Goal: Information Seeking & Learning: Learn about a topic

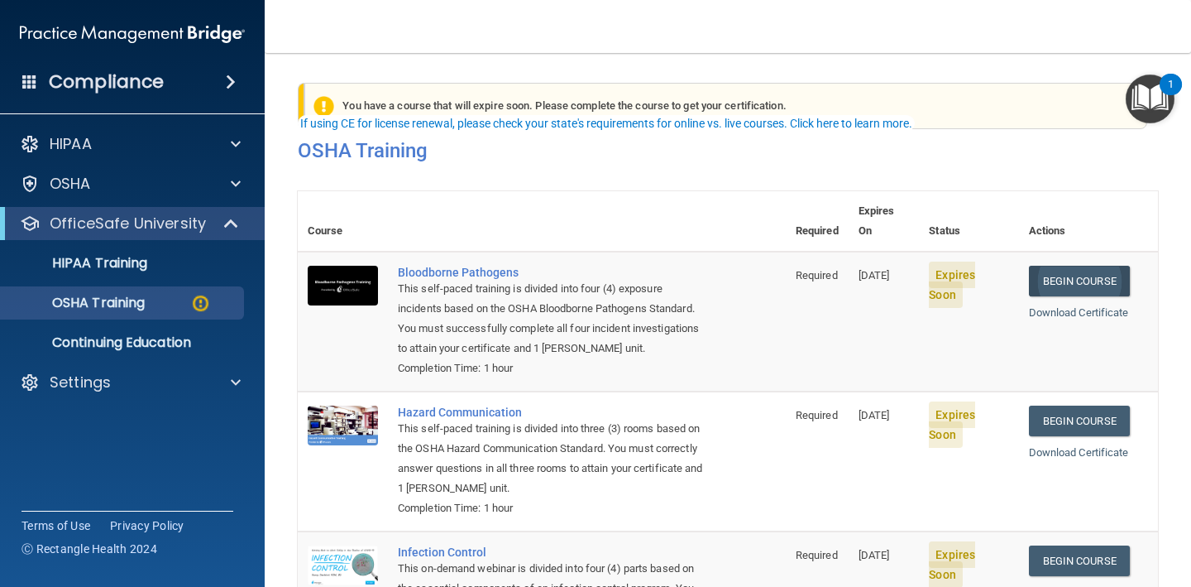
scroll to position [55, 0]
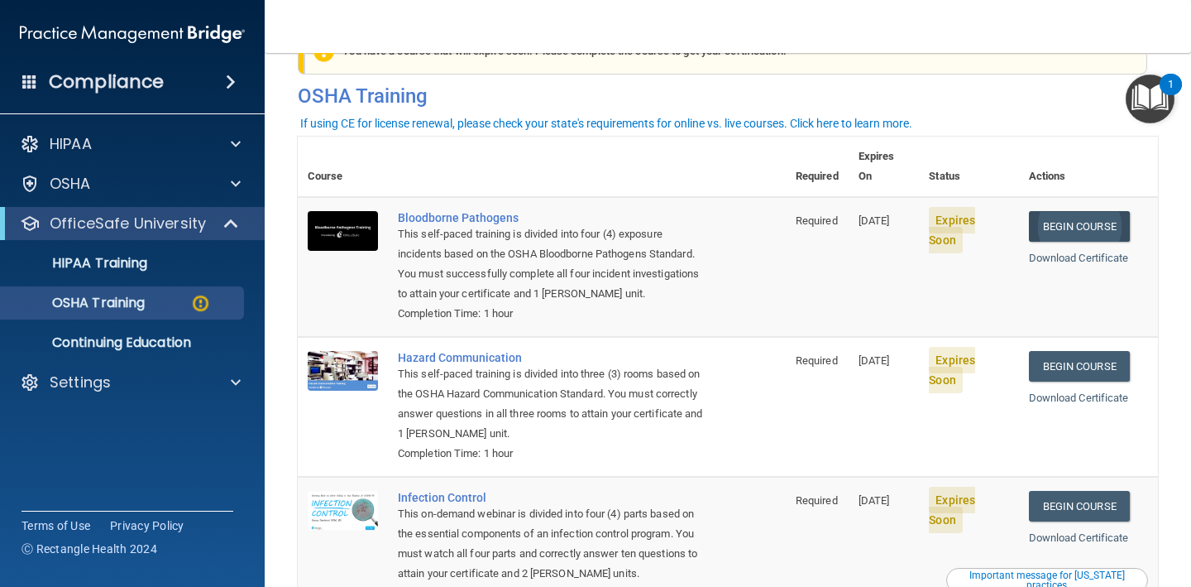
click at [1058, 211] on link "Begin Course" at bounding box center [1079, 226] width 101 height 31
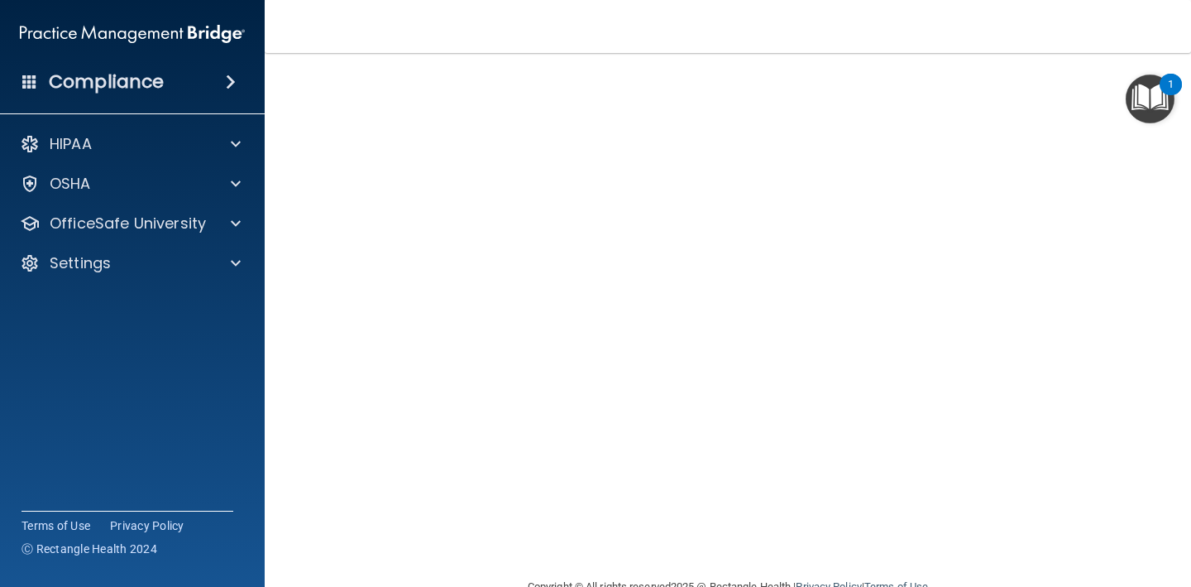
scroll to position [79, 0]
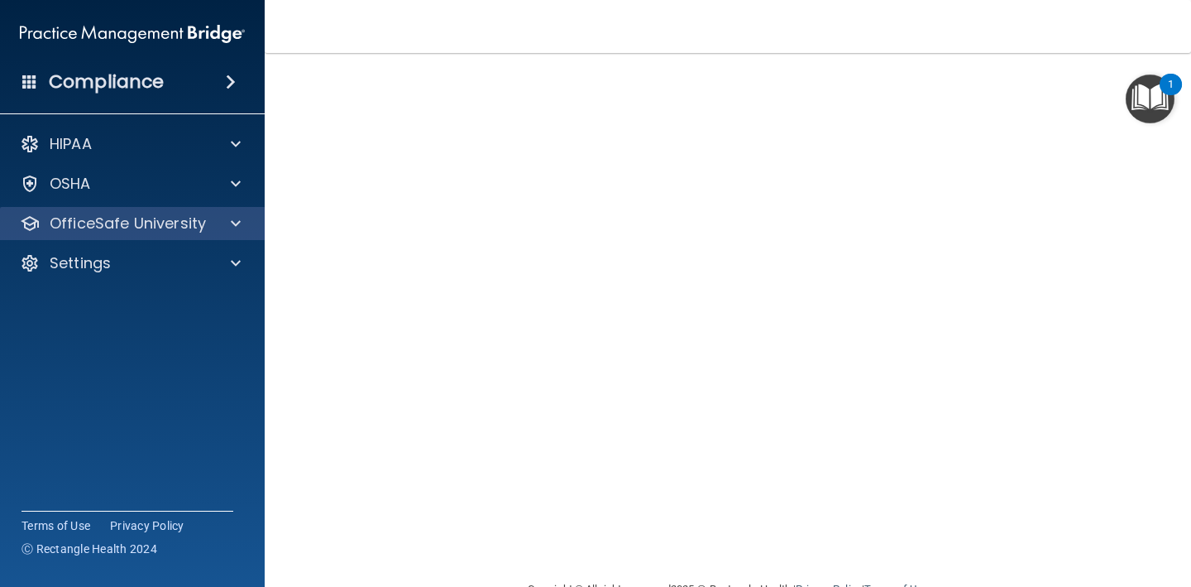
click at [230, 214] on div at bounding box center [233, 223] width 41 height 20
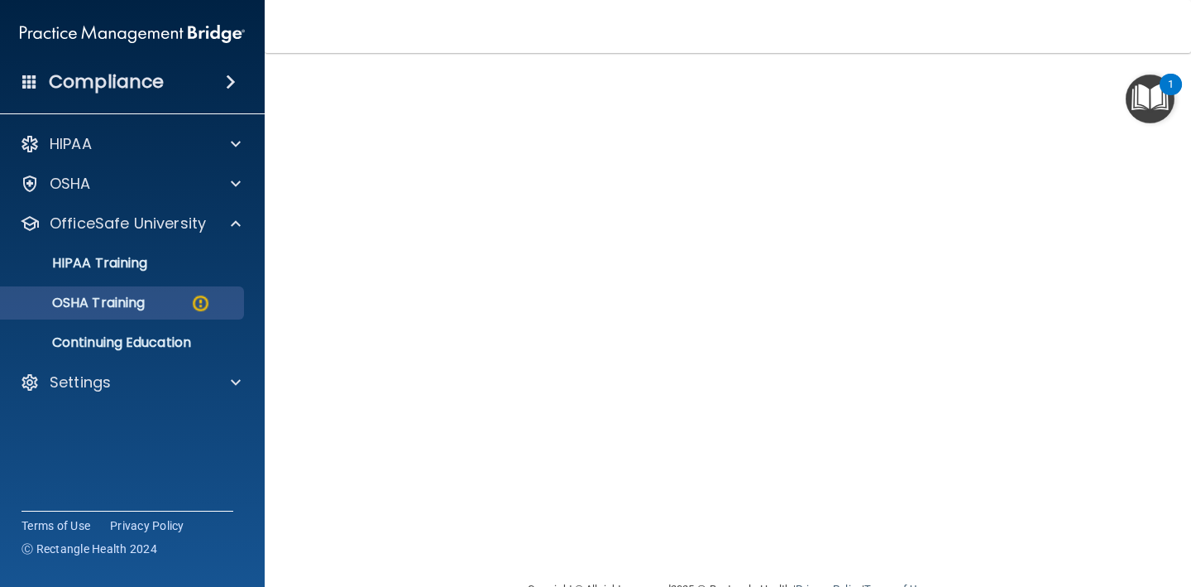
click at [197, 305] on img at bounding box center [200, 303] width 21 height 21
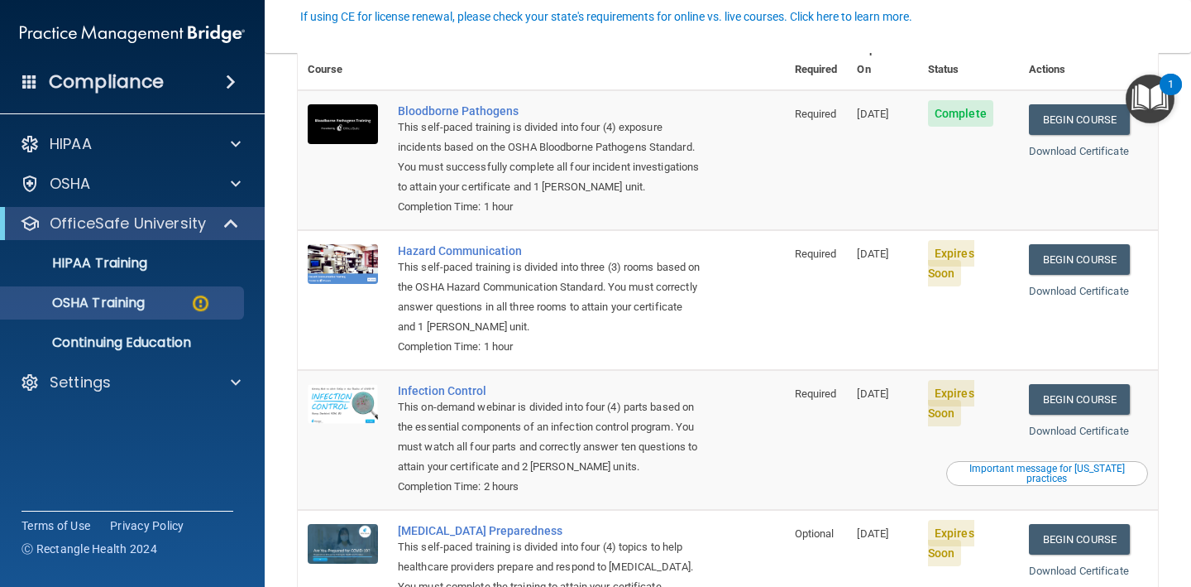
scroll to position [159, 0]
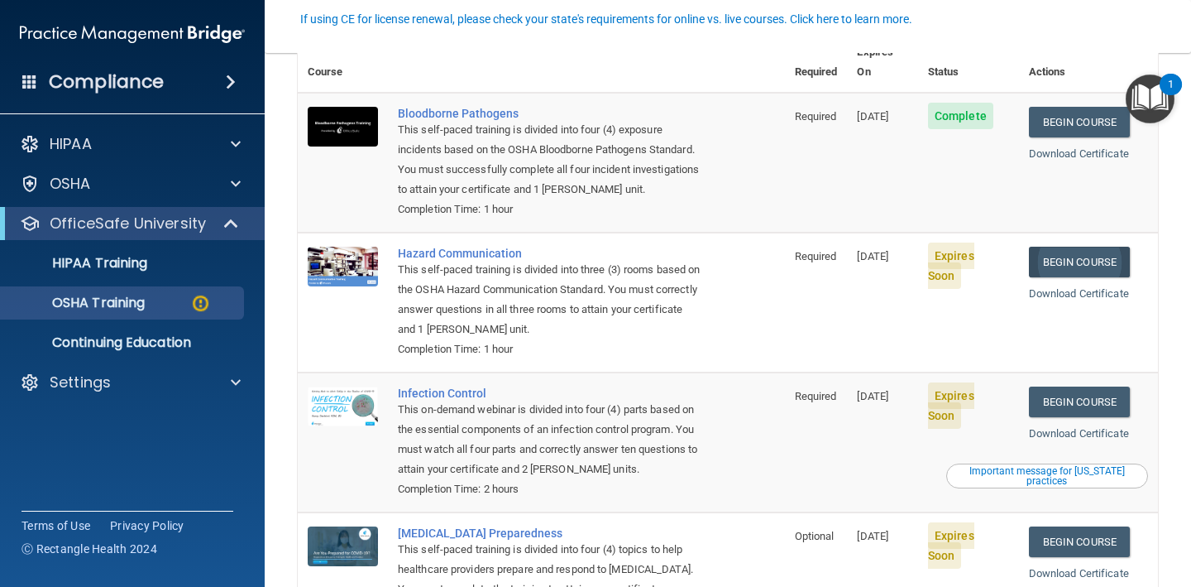
click at [1063, 249] on link "Begin Course" at bounding box center [1079, 262] width 101 height 31
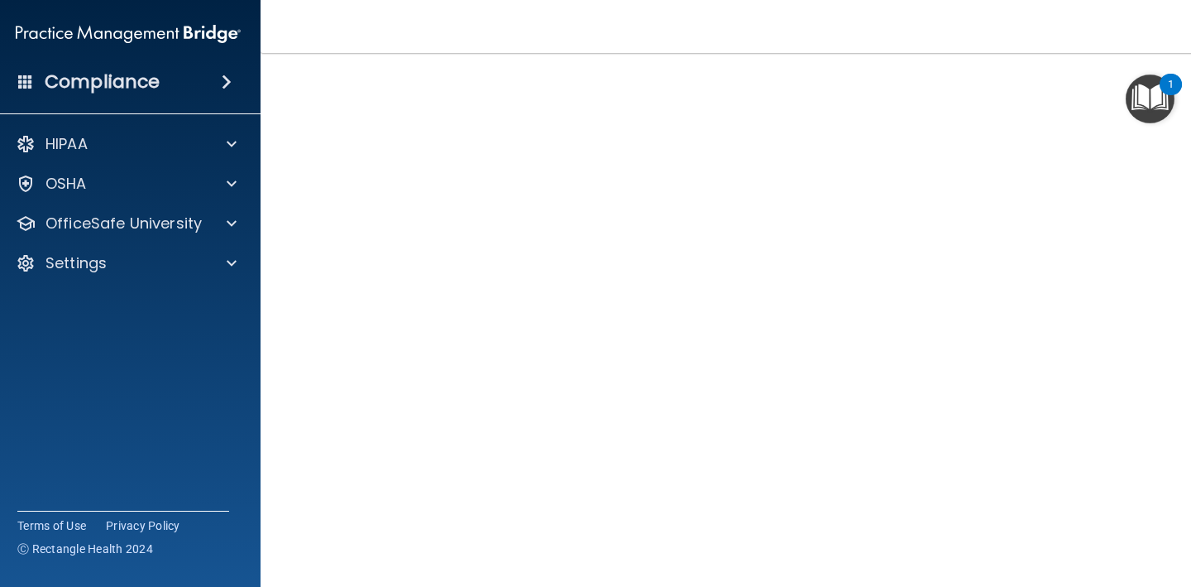
scroll to position [71, 0]
click at [141, 188] on div "OSHA" at bounding box center [105, 184] width 205 height 20
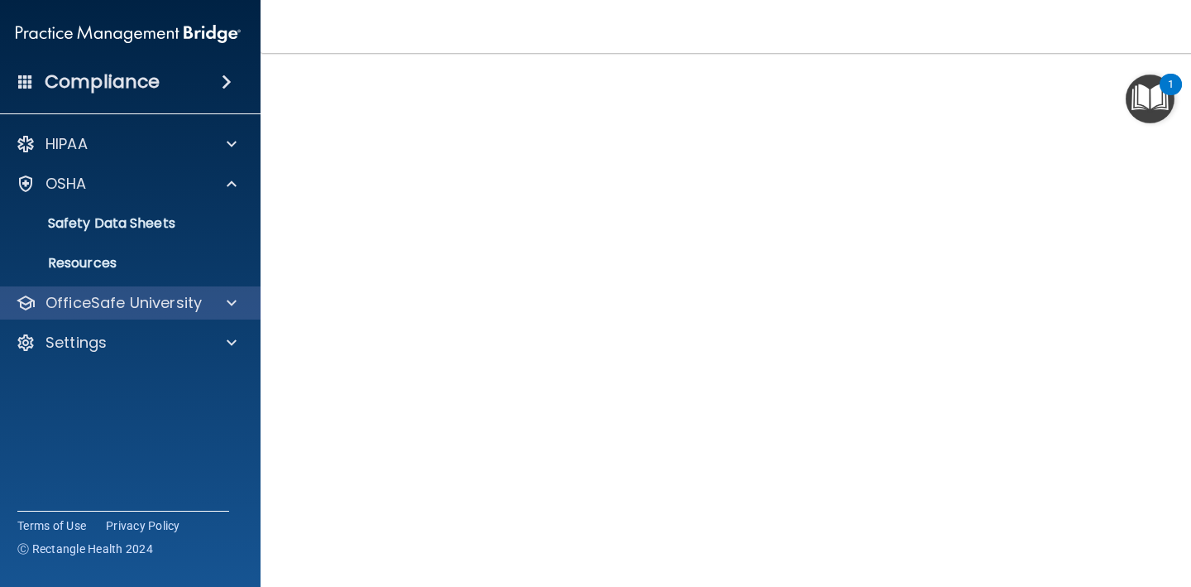
click at [183, 309] on p "OfficeSafe University" at bounding box center [124, 303] width 156 height 20
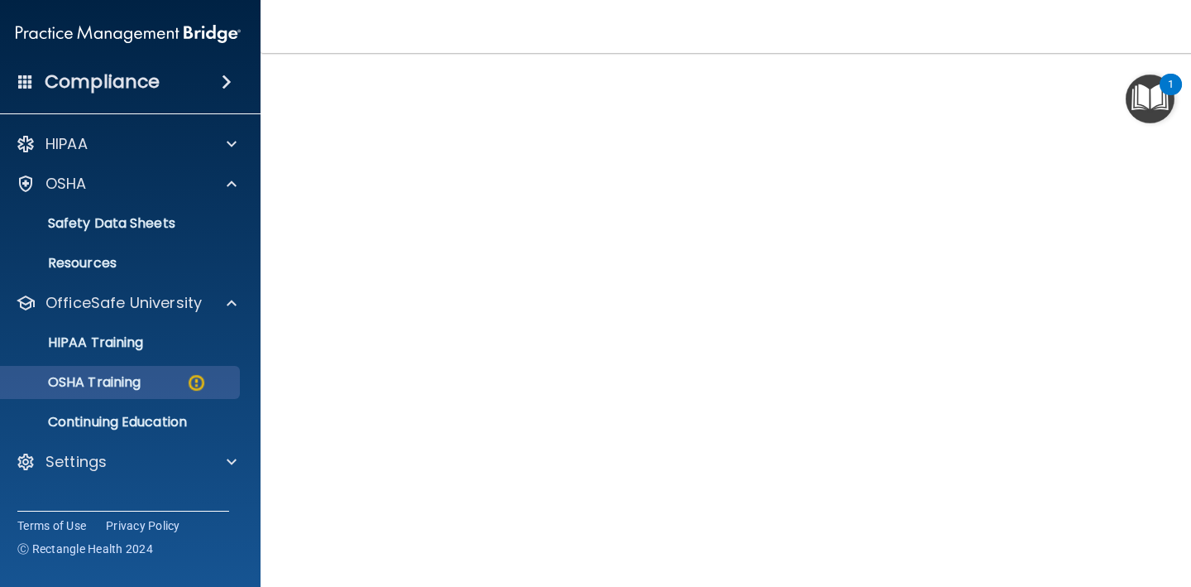
click at [157, 389] on div "OSHA Training" at bounding box center [120, 382] width 226 height 17
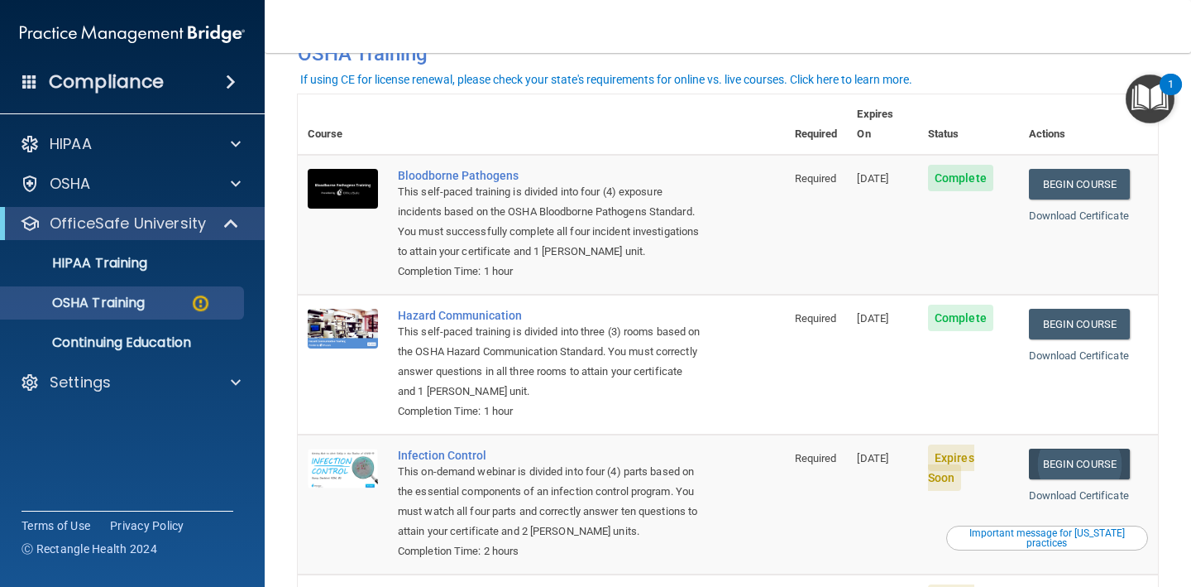
scroll to position [98, 0]
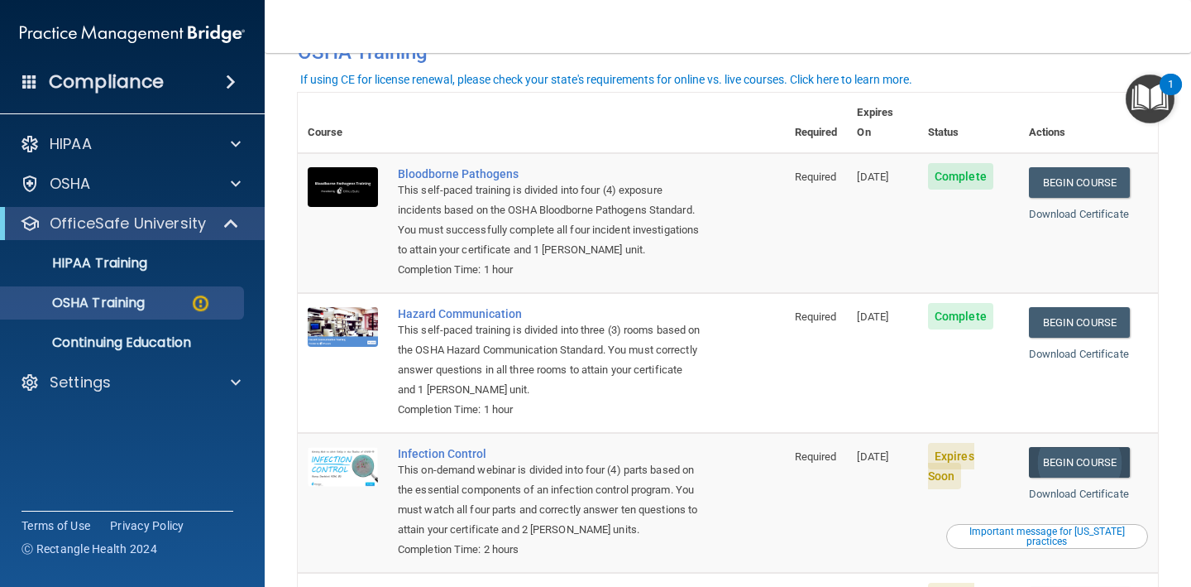
click at [1095, 447] on link "Begin Course" at bounding box center [1079, 462] width 101 height 31
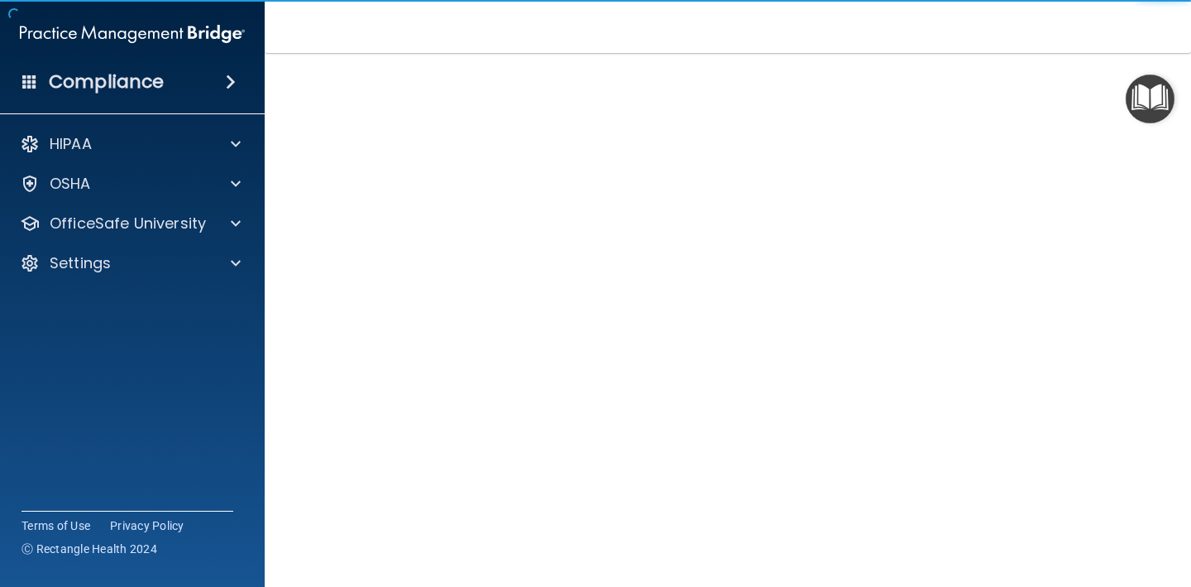
scroll to position [71, 0]
